Goal: Check status: Check status

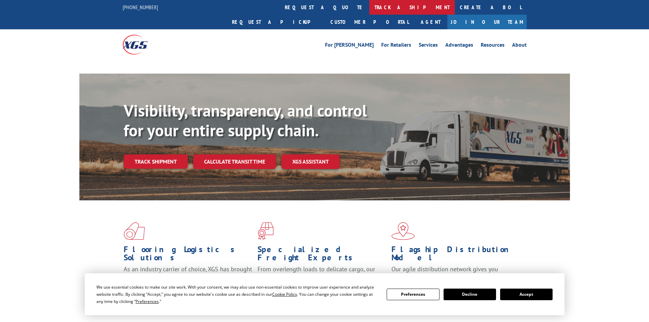
click at [369, 8] on link "track a shipment" at bounding box center [411, 7] width 85 height 15
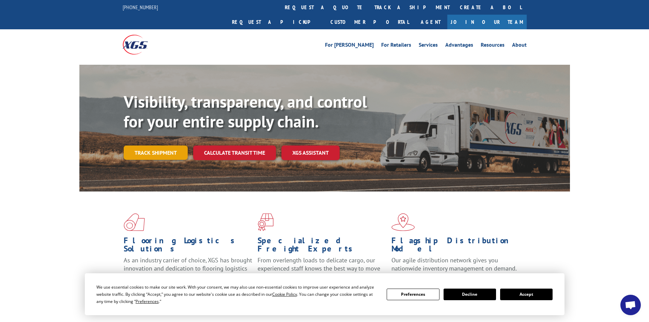
click at [152, 145] on link "Track shipment" at bounding box center [156, 152] width 64 height 14
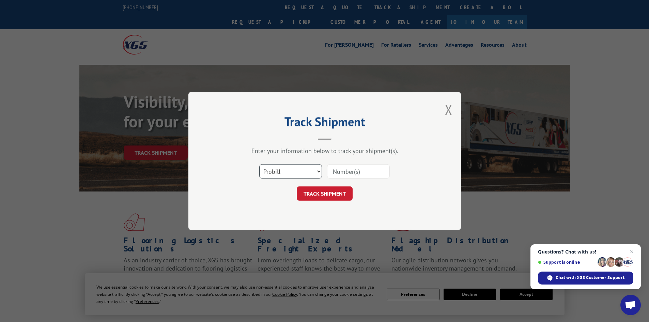
click at [286, 170] on select "Select category... Probill BOL PO" at bounding box center [290, 171] width 63 height 14
select select "bol"
click at [259, 164] on select "Select category... Probill BOL PO" at bounding box center [290, 171] width 63 height 14
click at [346, 176] on input at bounding box center [358, 171] width 63 height 14
paste input "7031384"
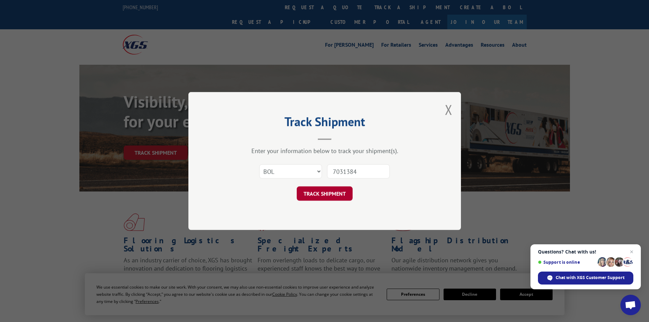
type input "7031384"
click at [323, 195] on button "TRACK SHIPMENT" at bounding box center [325, 193] width 56 height 14
